Goal: Transaction & Acquisition: Purchase product/service

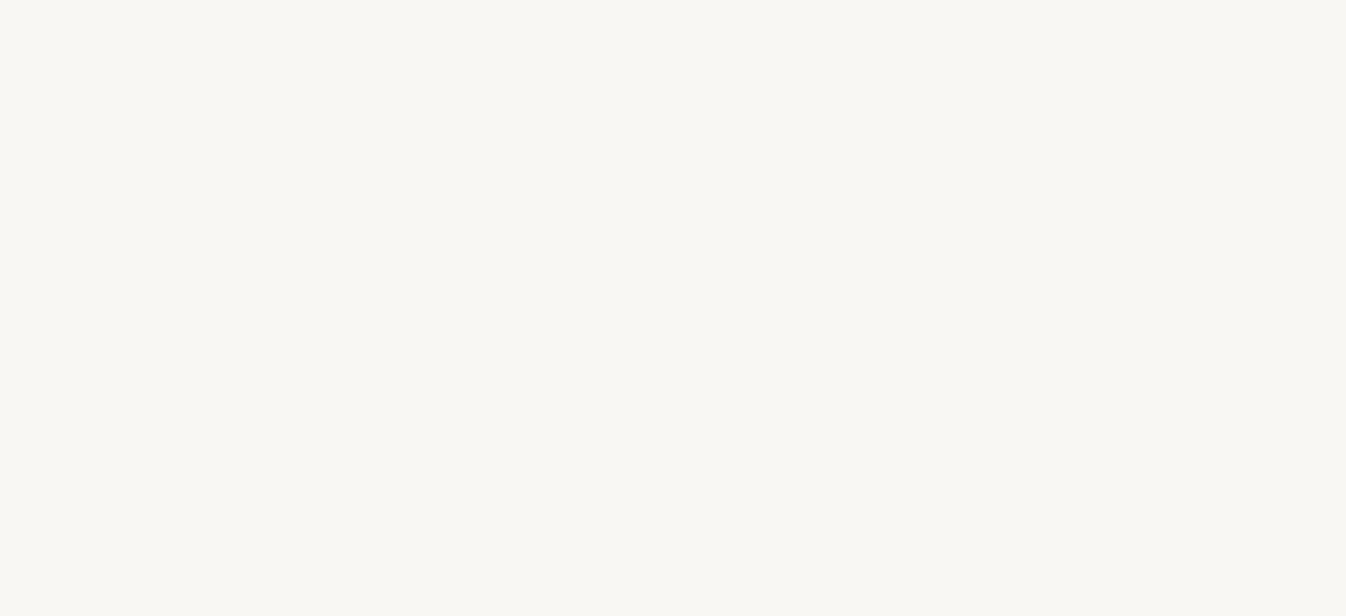
select select "FR"
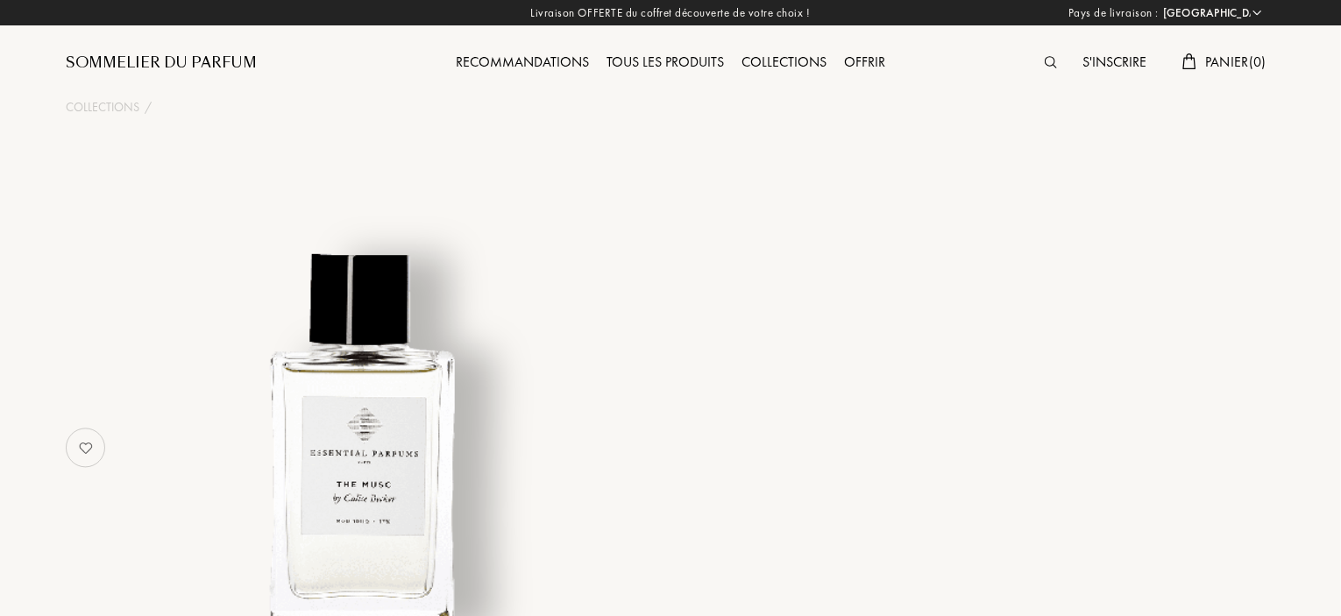
select select "3"
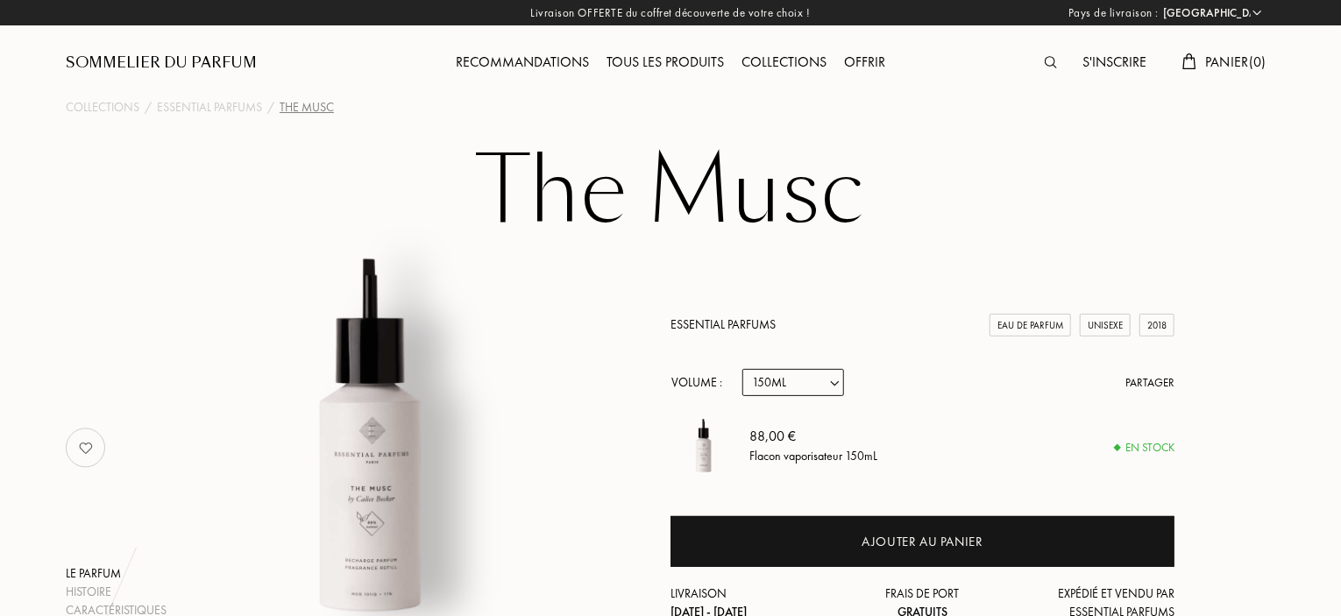
click at [824, 377] on select "Echantillon 10mL 100mL 150mL" at bounding box center [793, 382] width 102 height 27
select select "0"
click at [742, 369] on select "Echantillon 10mL 100mL 150mL" at bounding box center [793, 382] width 102 height 27
select select "0"
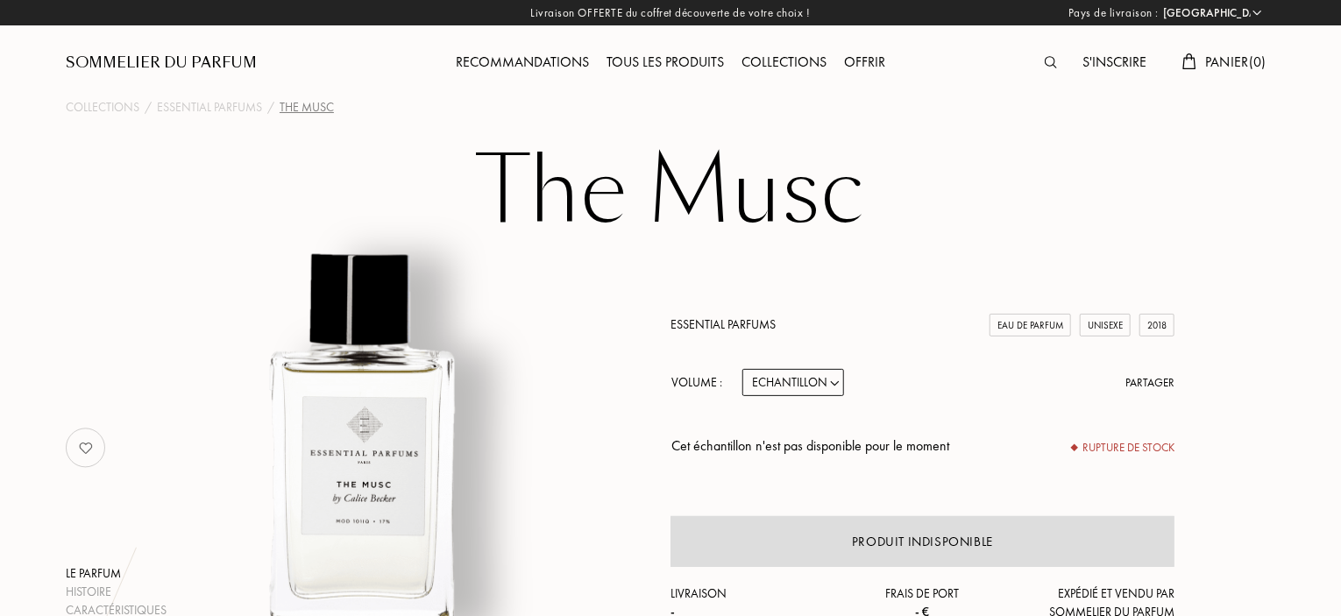
click at [824, 386] on select "Echantillon 10mL 100mL 150mL" at bounding box center [793, 382] width 102 height 27
select select "1"
click at [742, 369] on select "Echantillon 10mL 100mL 150mL" at bounding box center [793, 382] width 102 height 27
select select "1"
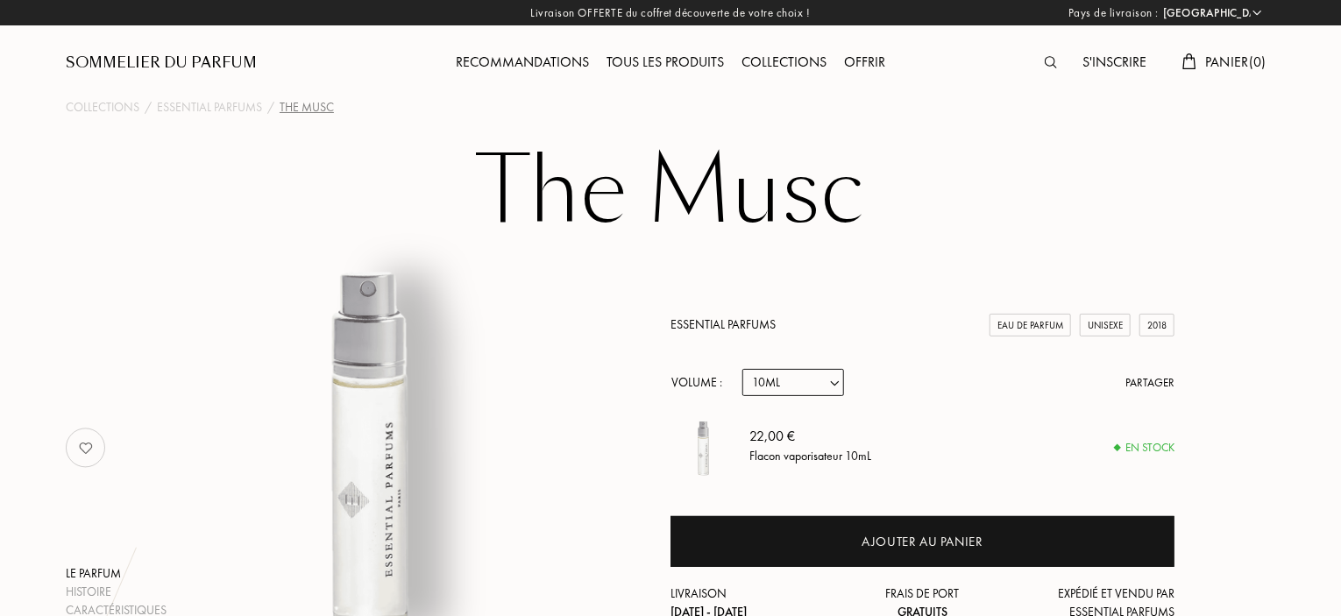
click at [822, 381] on select "Echantillon 10mL 100mL 150mL" at bounding box center [793, 382] width 102 height 27
select select "0"
click at [742, 369] on select "Echantillon 10mL 100mL 150mL" at bounding box center [793, 382] width 102 height 27
select select "0"
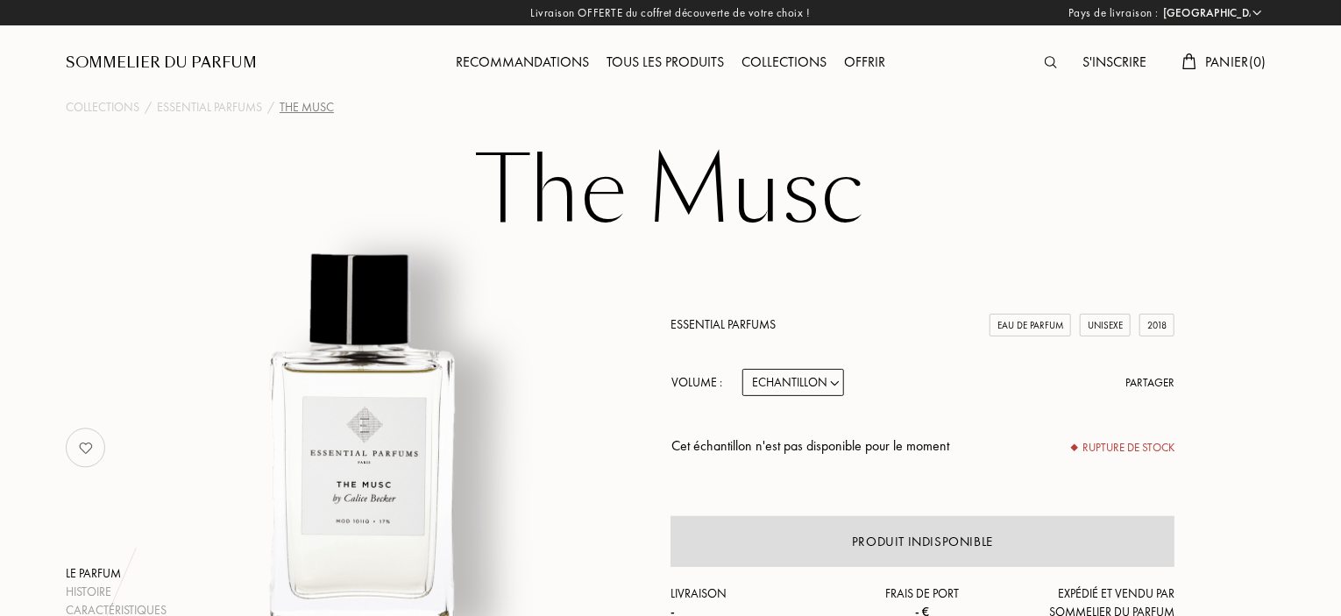
click at [817, 370] on select "Echantillon 10mL 100mL 150mL" at bounding box center [793, 382] width 102 height 27
select select "1"
click at [742, 369] on select "Echantillon 10mL 100mL 150mL" at bounding box center [793, 382] width 102 height 27
select select "1"
